Goal: Transaction & Acquisition: Purchase product/service

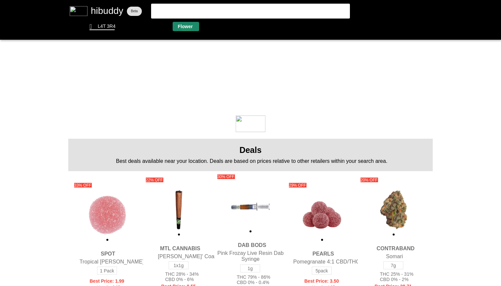
click at [186, 29] on flt-glass-pane at bounding box center [250, 143] width 501 height 286
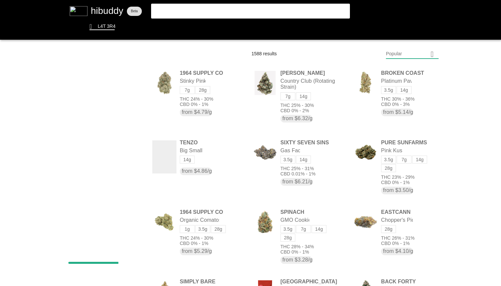
click at [412, 49] on flt-glass-pane at bounding box center [250, 143] width 501 height 286
click at [424, 86] on flt-glass-pane at bounding box center [250, 143] width 501 height 286
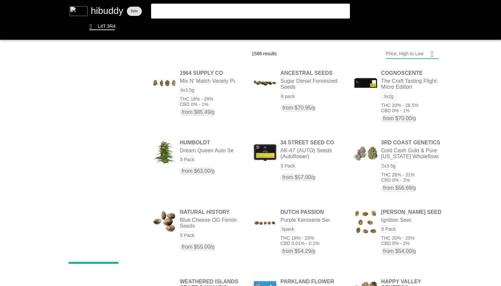
click at [112, 8] on flt-glass-pane at bounding box center [250, 143] width 501 height 286
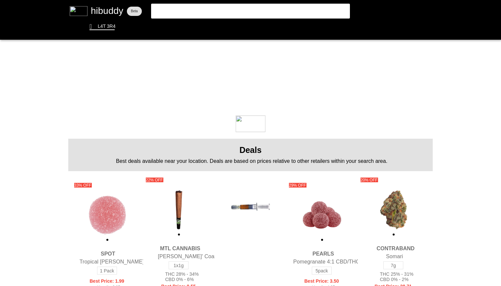
click at [259, 16] on flt-glass-pane at bounding box center [250, 143] width 501 height 286
click at [259, 14] on flt-glass-pane at bounding box center [250, 143] width 501 height 286
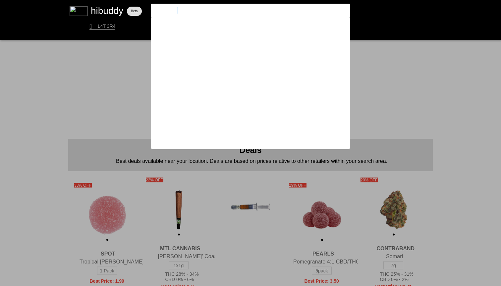
type input "northern canna"
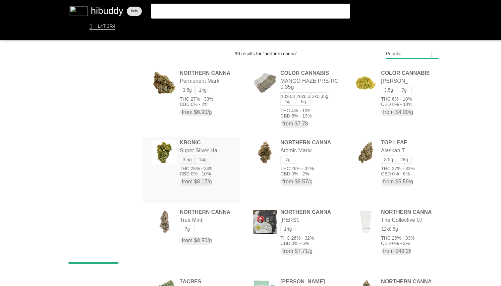
click at [215, 140] on flt-glass-pane at bounding box center [250, 143] width 501 height 286
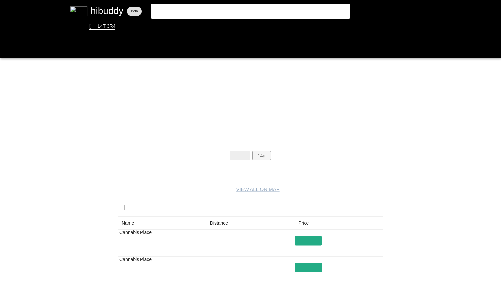
click at [269, 157] on flt-glass-pane at bounding box center [250, 143] width 501 height 286
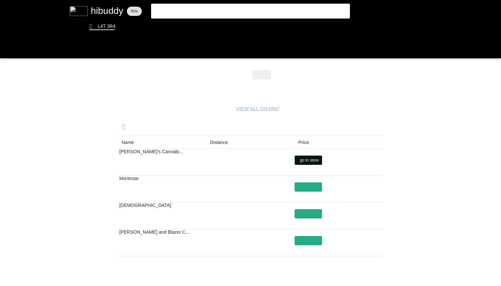
click at [305, 161] on flt-glass-pane at bounding box center [250, 143] width 501 height 286
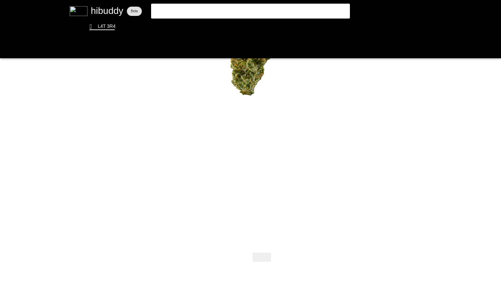
click at [230, 8] on flt-glass-pane at bounding box center [250, 143] width 501 height 286
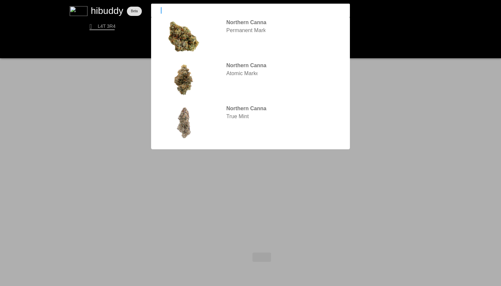
type input "rosin"
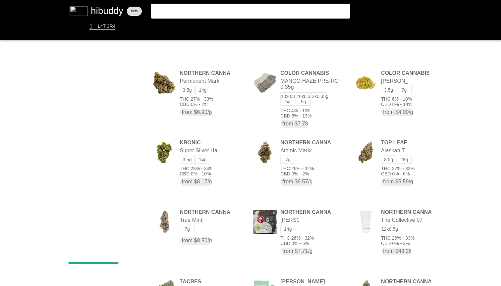
click at [230, 8] on flt-glass-pane at bounding box center [250, 143] width 501 height 286
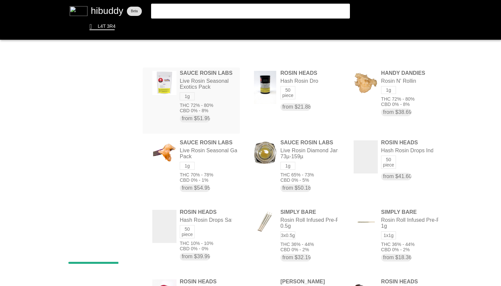
click at [215, 102] on flt-glass-pane at bounding box center [250, 143] width 501 height 286
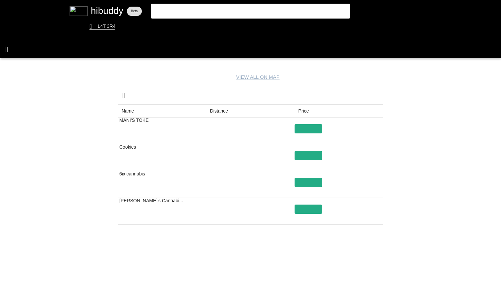
click at [9, 51] on flt-glass-pane at bounding box center [250, 143] width 501 height 286
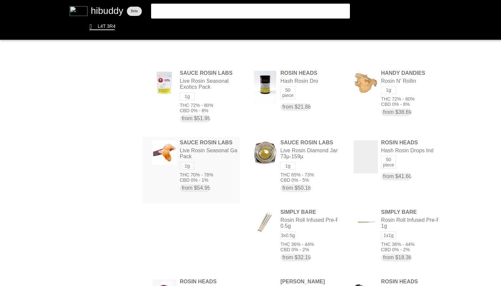
click at [225, 152] on flt-glass-pane at bounding box center [250, 143] width 501 height 286
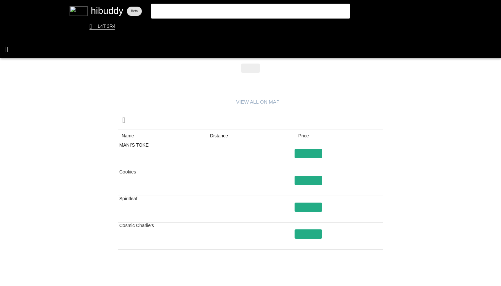
click at [13, 43] on flt-glass-pane at bounding box center [250, 143] width 501 height 286
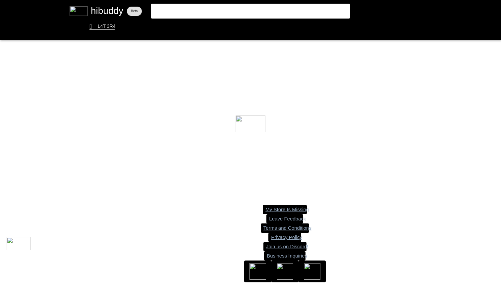
click at [199, 10] on flt-glass-pane at bounding box center [250, 143] width 501 height 286
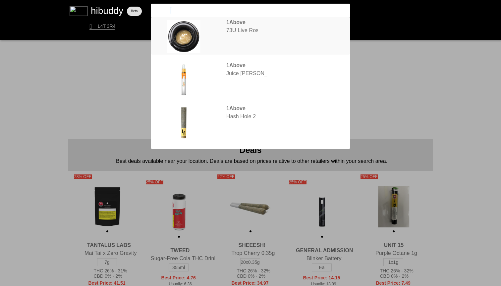
type input "1above"
click at [244, 45] on flt-glass-pane at bounding box center [250, 143] width 501 height 286
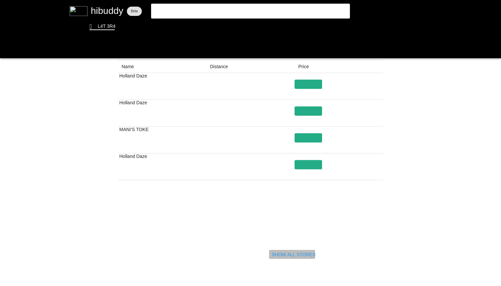
click at [282, 252] on flt-glass-pane at bounding box center [250, 143] width 501 height 286
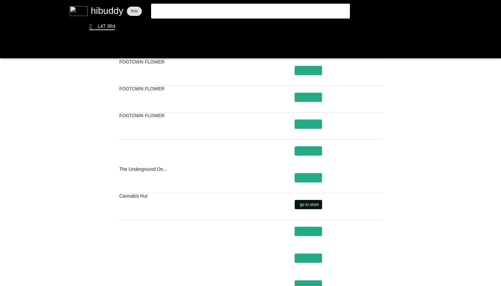
click at [308, 207] on flt-glass-pane at bounding box center [250, 143] width 501 height 286
